Goal: Task Accomplishment & Management: Use online tool/utility

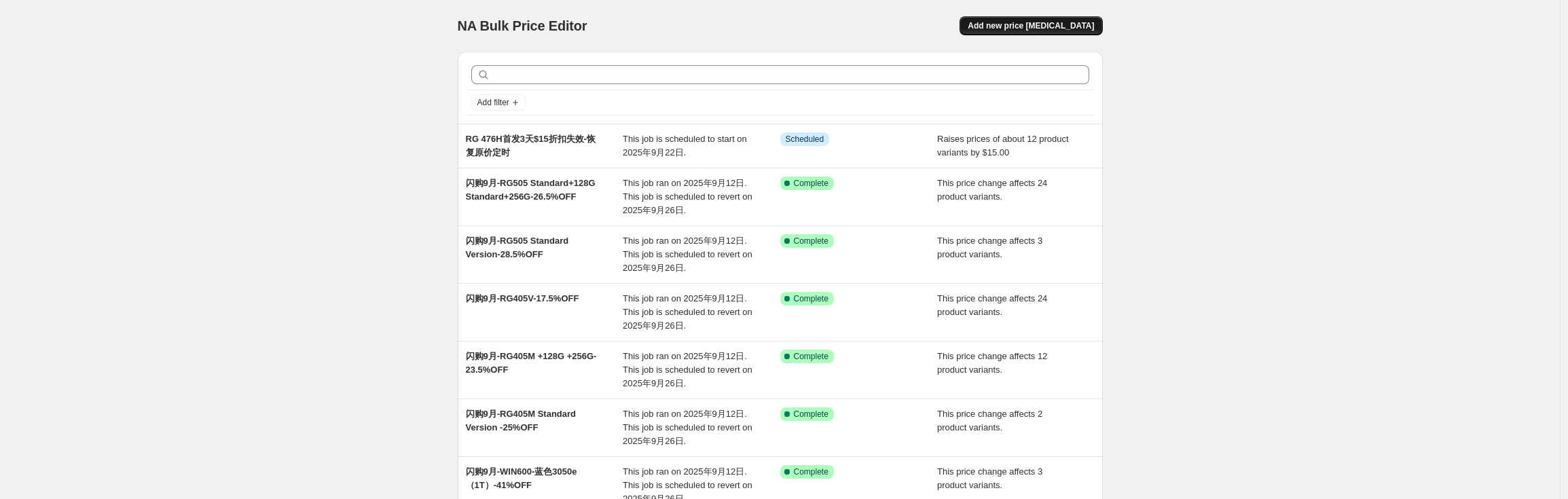
click at [1042, 24] on span "Add new price change job" at bounding box center [1031, 26] width 126 height 11
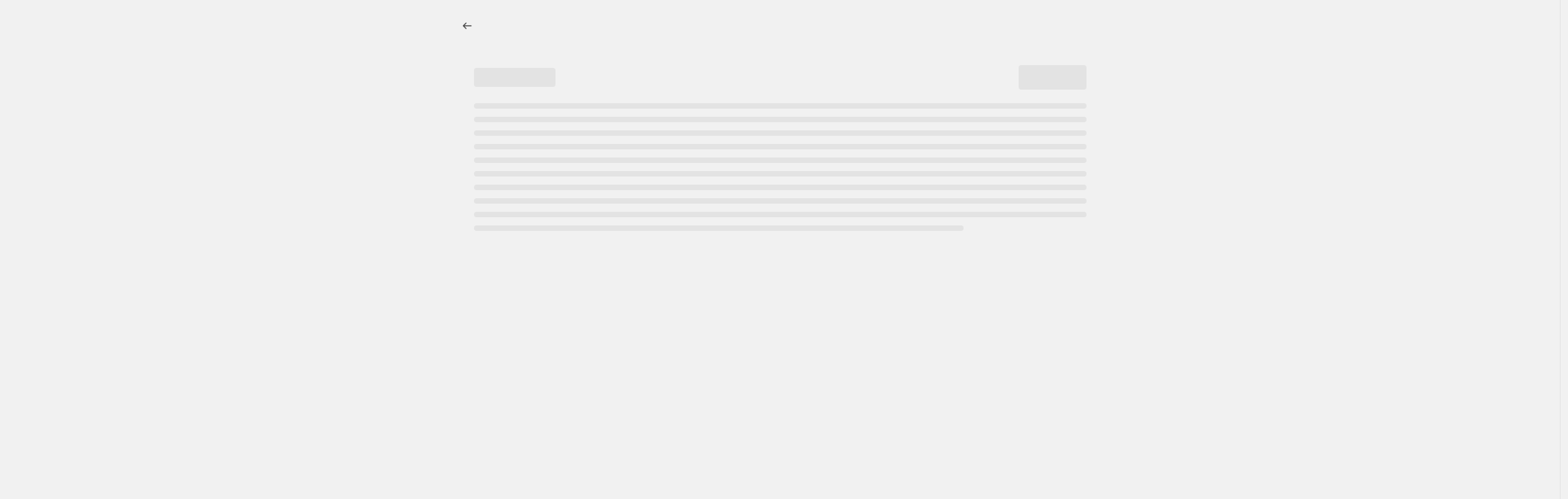
select select "percentage"
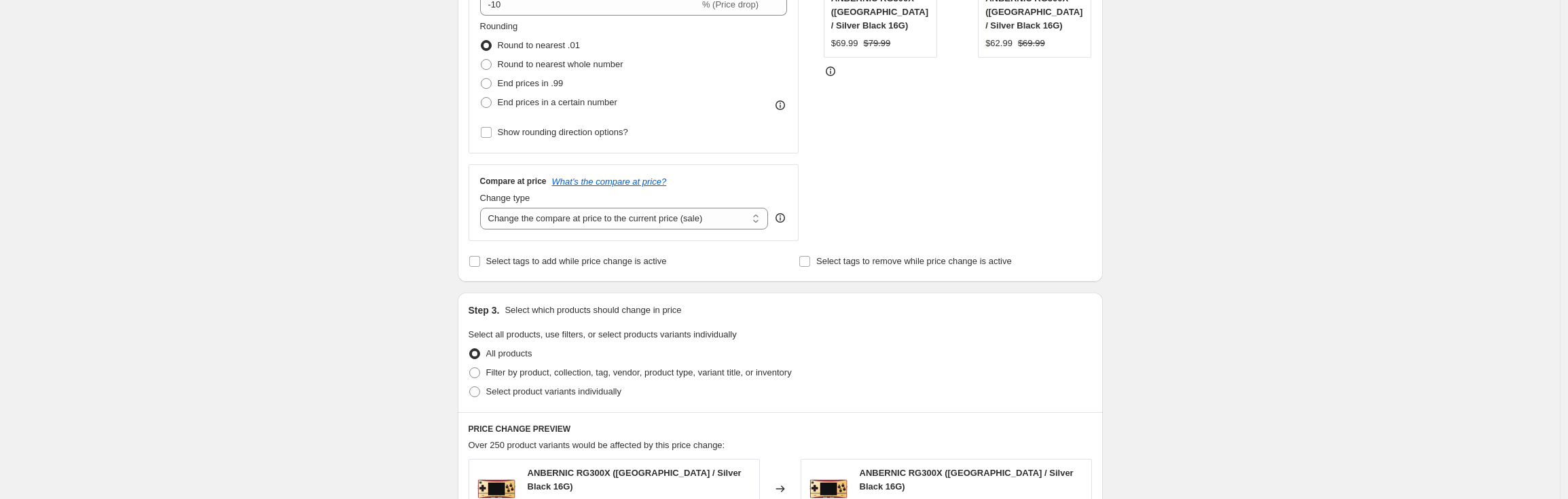
scroll to position [347, 0]
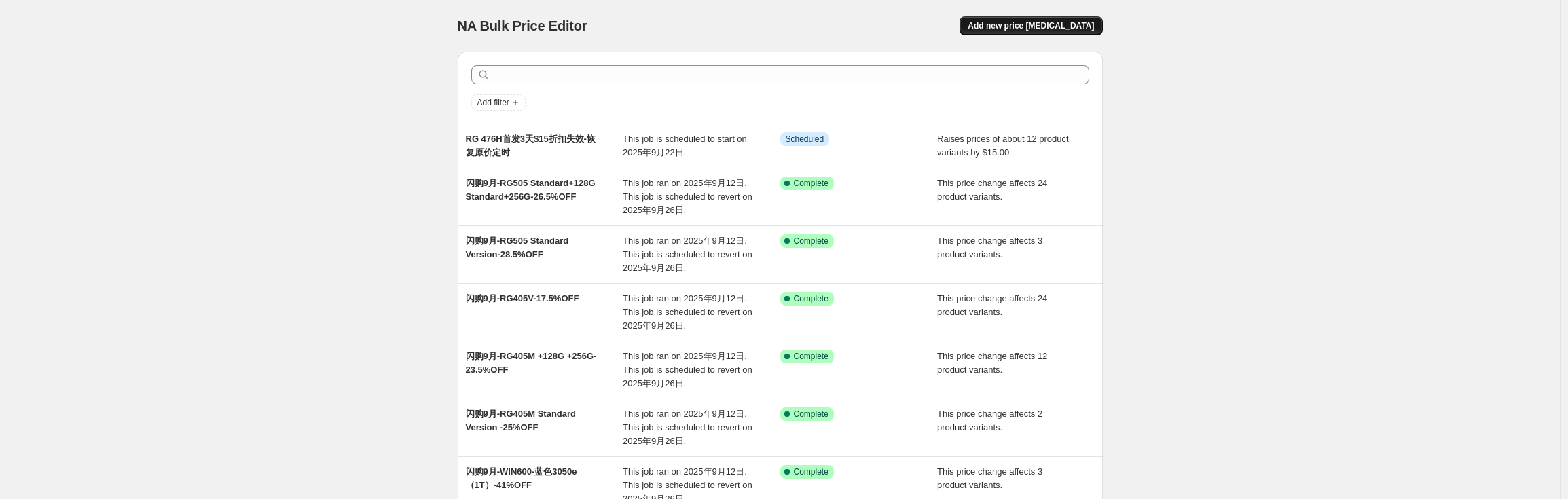
click at [1041, 26] on span "Add new price [MEDICAL_DATA]" at bounding box center [1031, 26] width 126 height 11
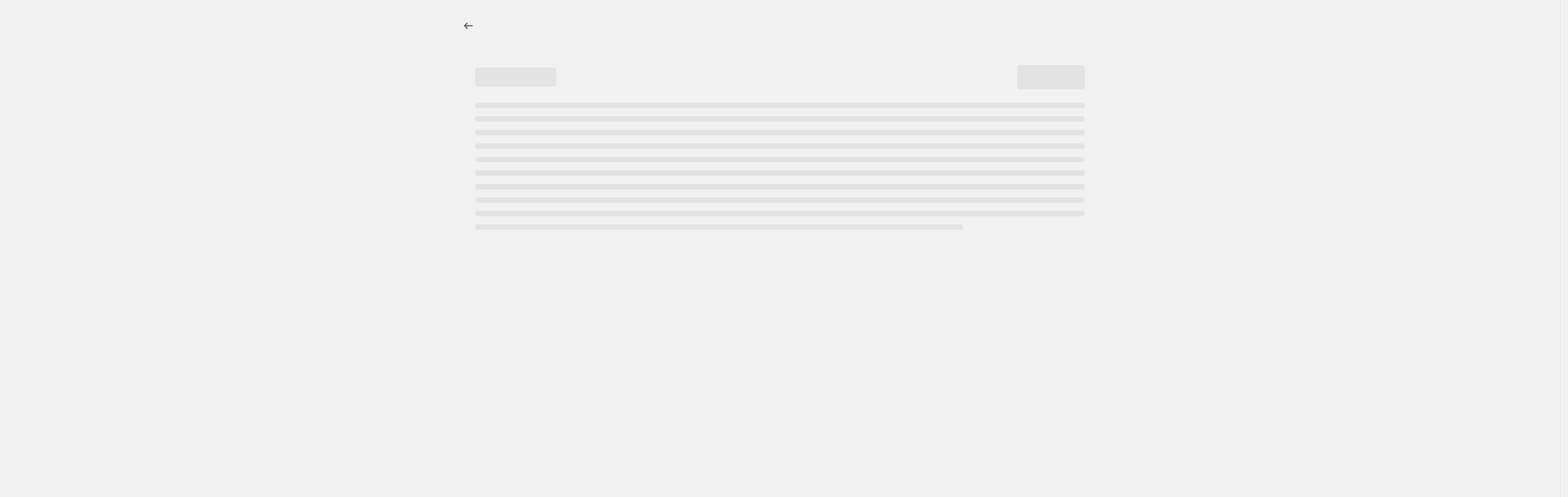
select select "percentage"
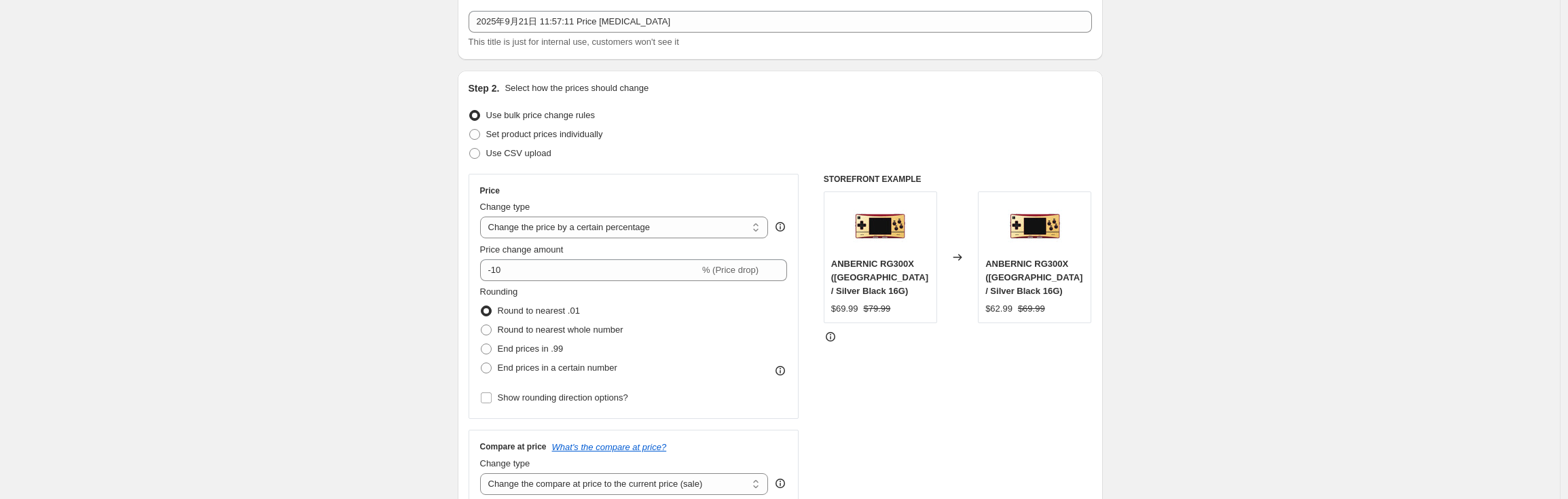
scroll to position [86, 0]
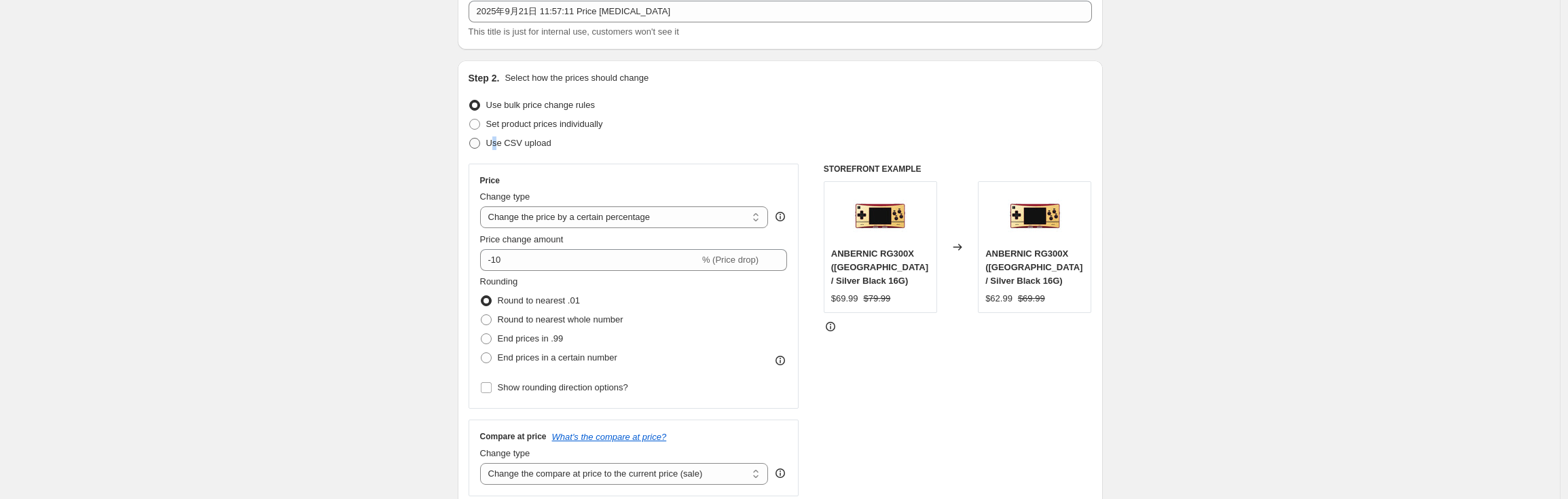
click at [499, 143] on span "Use CSV upload" at bounding box center [519, 143] width 65 height 10
click at [478, 146] on span at bounding box center [475, 144] width 11 height 11
click at [470, 138] on input "Use CSV upload" at bounding box center [470, 138] width 1 height 1
radio input "true"
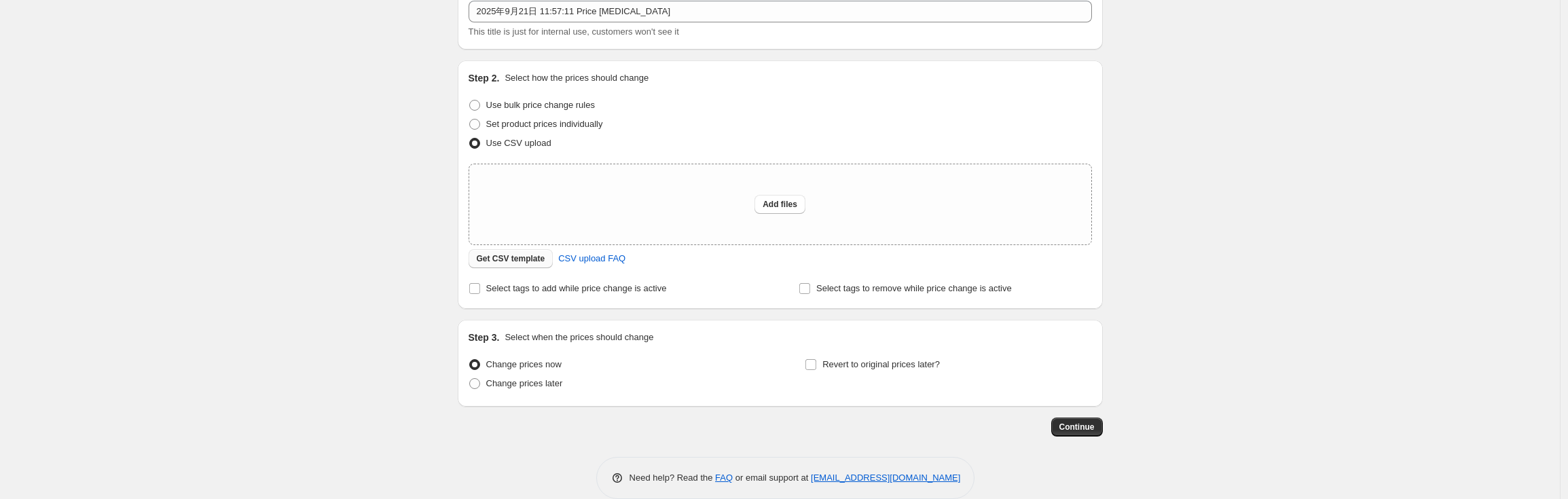
click at [516, 261] on span "Get CSV template" at bounding box center [511, 259] width 69 height 11
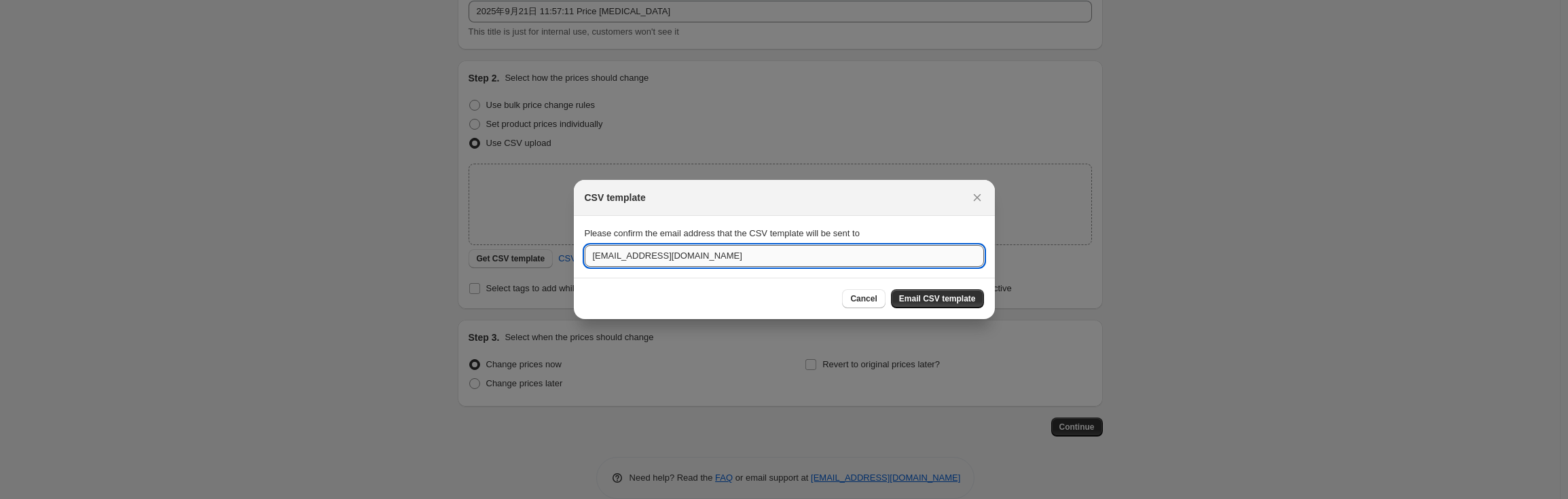
click at [855, 260] on input "jialiao@anbernic.com" at bounding box center [784, 255] width 399 height 22
drag, startPoint x: 619, startPoint y: 258, endPoint x: 590, endPoint y: 259, distance: 29.0
click at [590, 259] on input "jialiao@anbernic.com" at bounding box center [784, 255] width 399 height 22
click at [752, 257] on input "jialiao@anbernic.com" at bounding box center [784, 255] width 399 height 22
drag, startPoint x: 616, startPoint y: 257, endPoint x: 593, endPoint y: 259, distance: 23.1
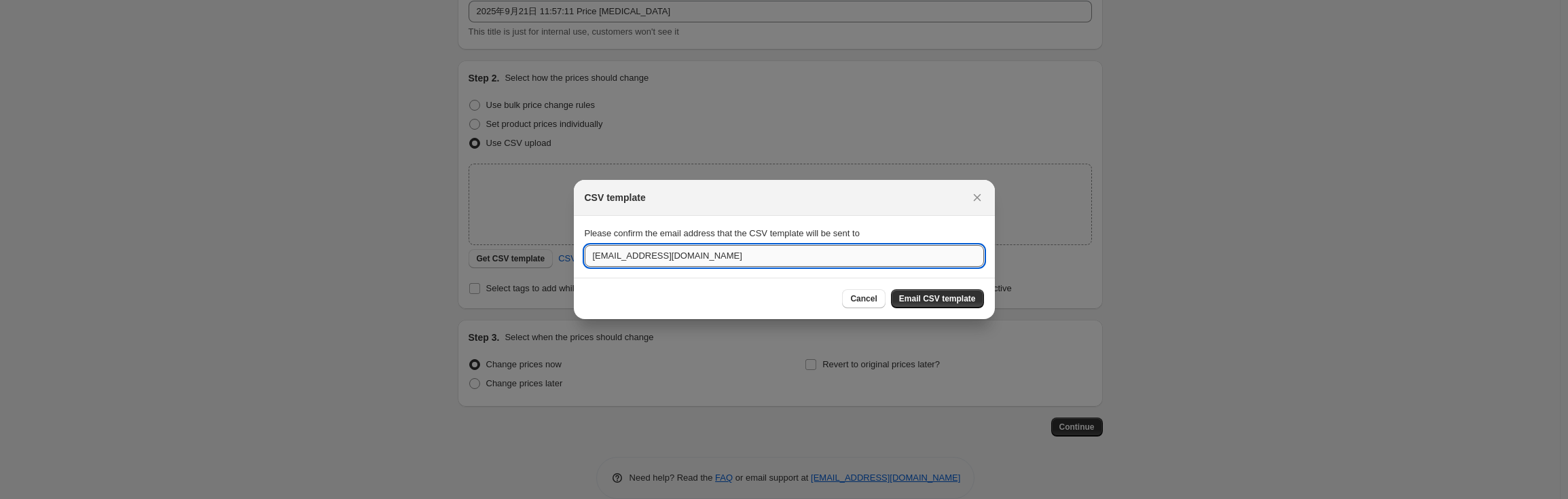
click at [593, 259] on input "jialiao@anbernic.com" at bounding box center [784, 255] width 399 height 22
drag, startPoint x: 673, startPoint y: 256, endPoint x: 520, endPoint y: 252, distance: 153.1
drag, startPoint x: 625, startPoint y: 248, endPoint x: 422, endPoint y: 238, distance: 203.2
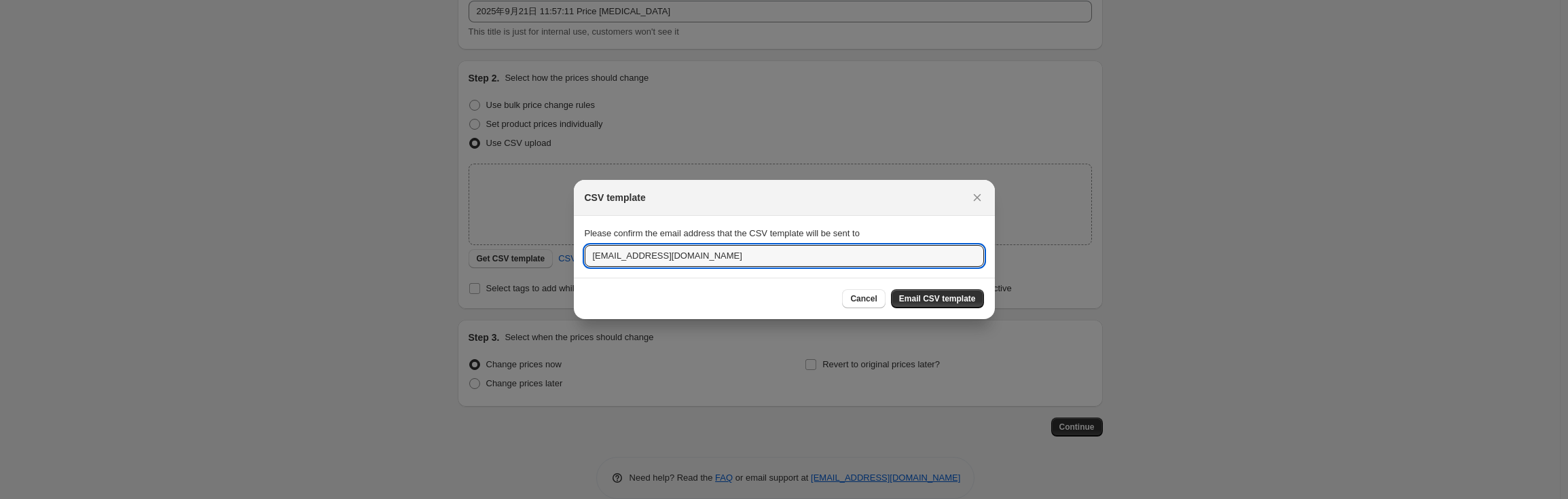
paste input "cxmyst520@gmail"
type input "cxmyst520@gmail.com"
click at [936, 301] on span "Email CSV template" at bounding box center [938, 299] width 77 height 11
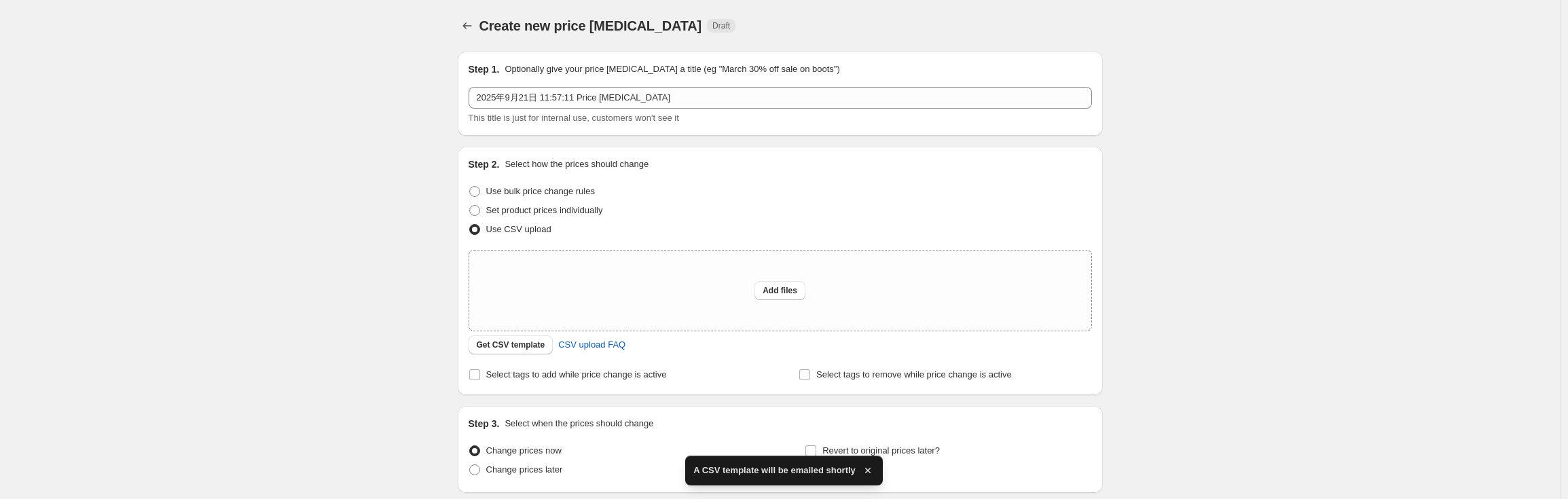
scroll to position [86, 0]
